Goal: Task Accomplishment & Management: Manage account settings

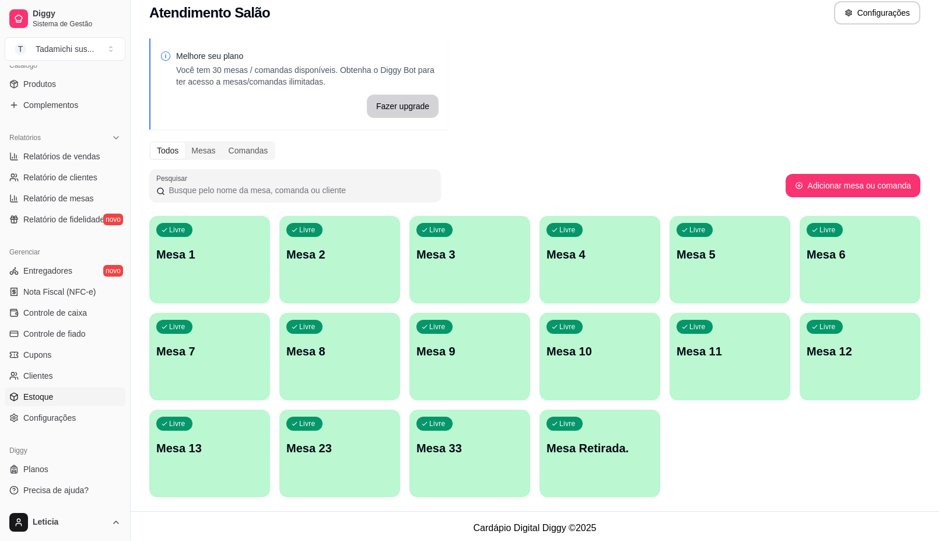
scroll to position [16, 0]
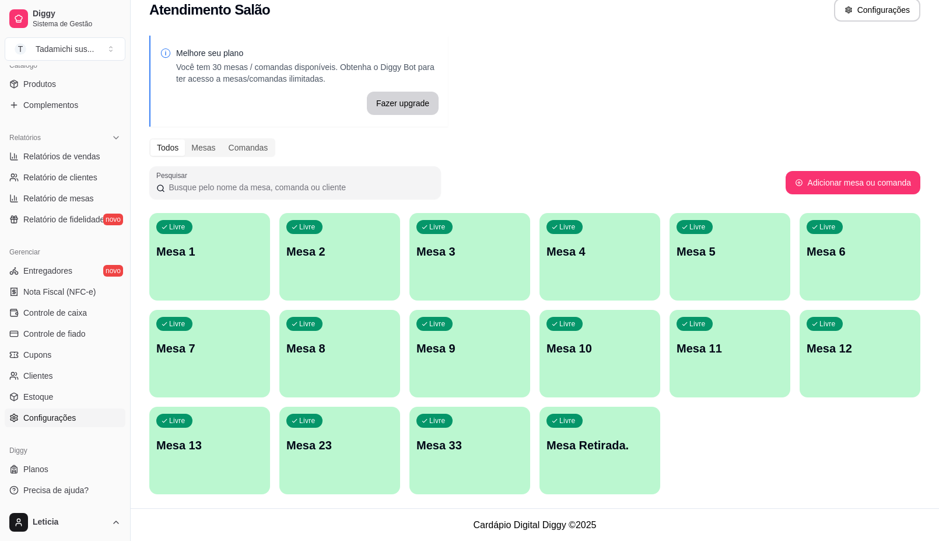
click at [45, 417] on span "Configurações" at bounding box center [49, 418] width 52 height 12
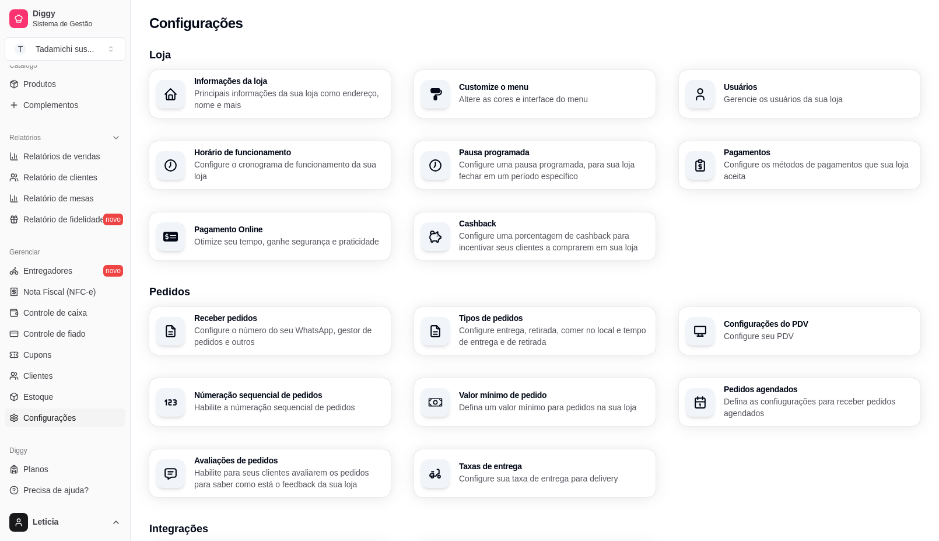
click at [327, 101] on p "Principais informações da sua loja como endereço, nome e mais" at bounding box center [289, 98] width 190 height 23
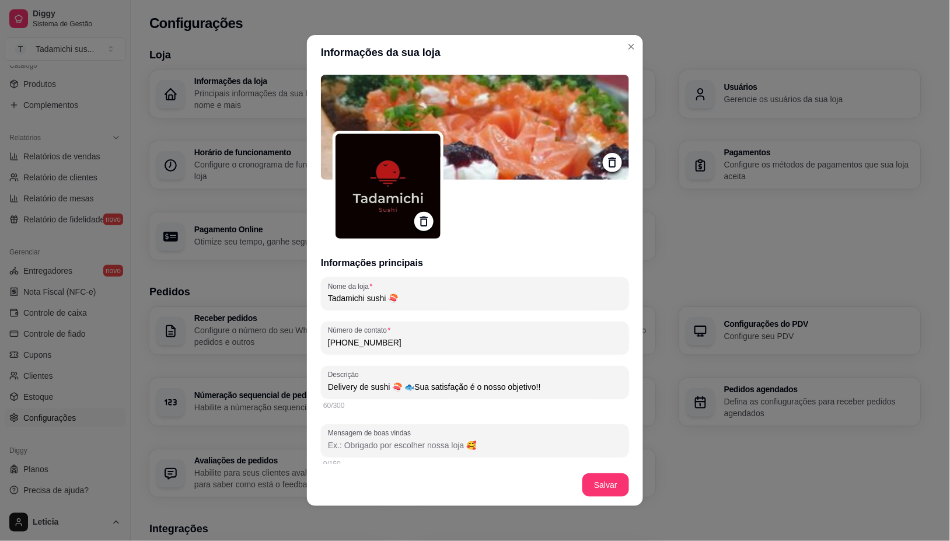
type input "Delivery de sushi 🍣 🐟Sua satisfação é o nosso objetivo!!"
click at [632, 36] on section "Informações da sua loja Informações principais Nome da loja Tadamichi sushi 🍣 N…" at bounding box center [475, 270] width 336 height 471
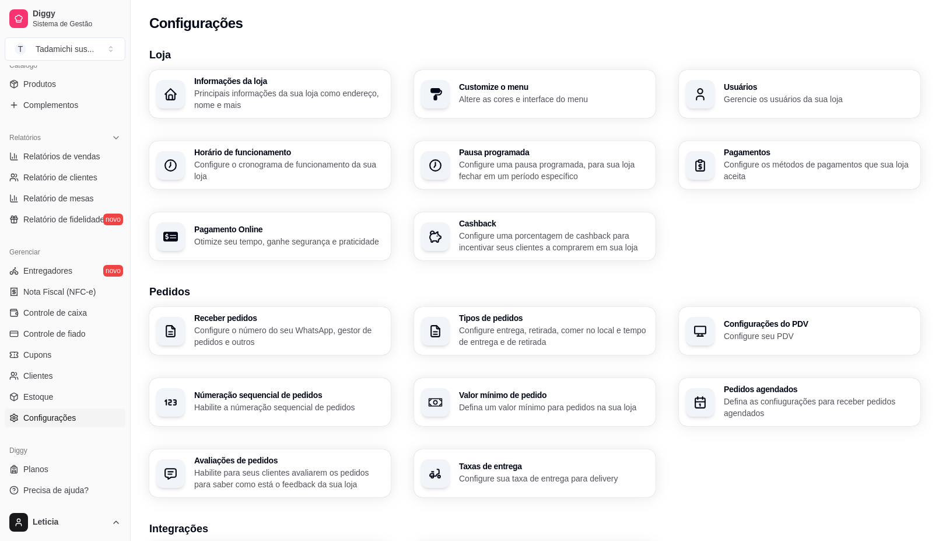
click at [276, 161] on p "Configure o cronograma de funcionamento da sua loja" at bounding box center [289, 170] width 190 height 23
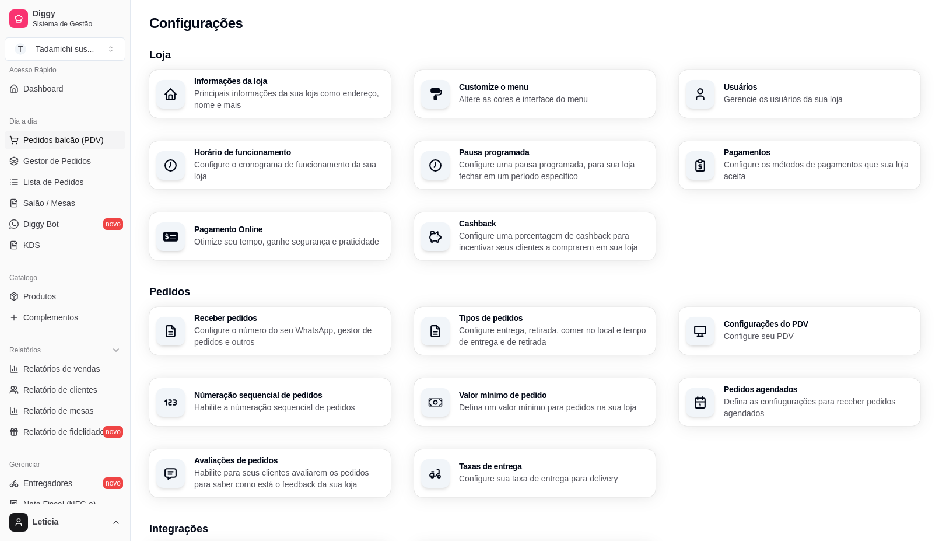
scroll to position [79, 0]
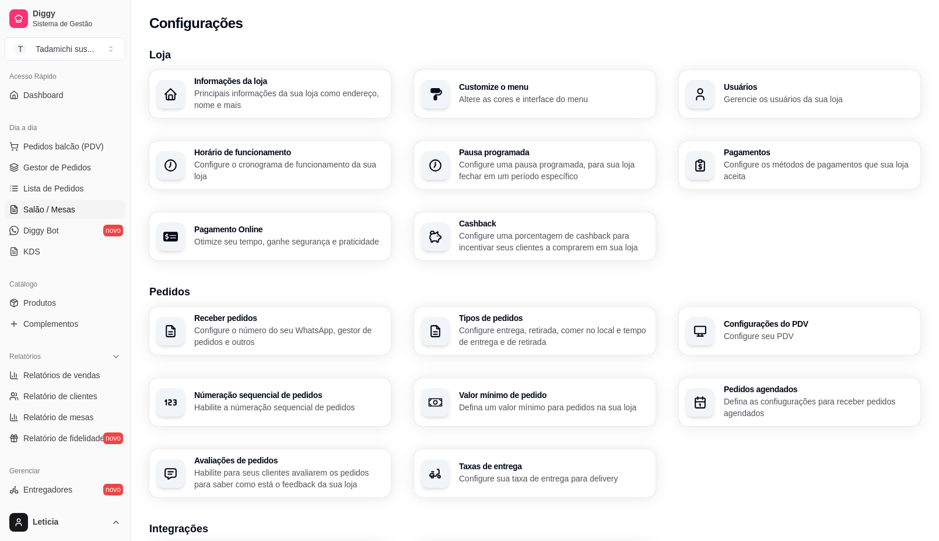
click at [64, 212] on span "Salão / Mesas" at bounding box center [49, 210] width 52 height 12
